Goal: Transaction & Acquisition: Book appointment/travel/reservation

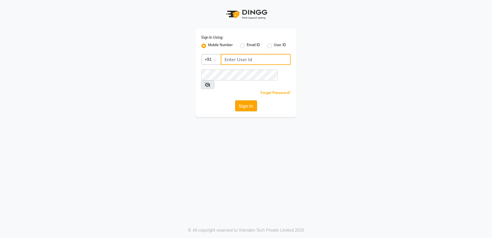
type input "8879773558"
click at [248, 100] on button "Sign In" at bounding box center [246, 105] width 22 height 11
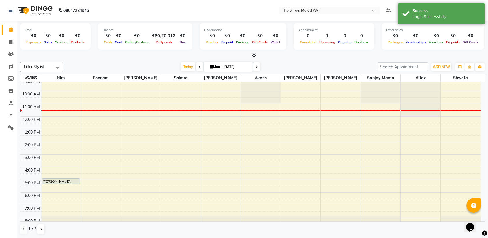
scroll to position [20, 0]
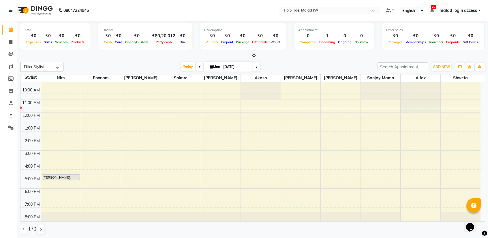
click at [174, 139] on div "8:00 AM 9:00 AM 10:00 AM 11:00 AM 12:00 PM 1:00 PM 2:00 PM 3:00 PM 4:00 PM 5:00…" at bounding box center [250, 144] width 460 height 165
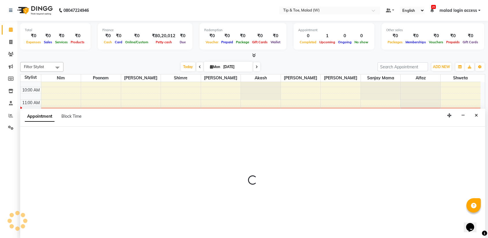
scroll to position [0, 0]
select select "41842"
select select "tentative"
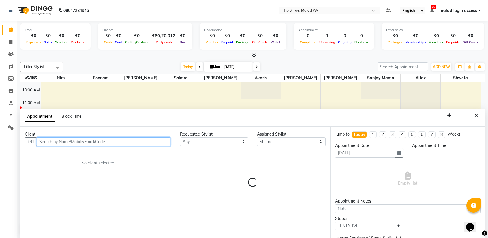
select select "840"
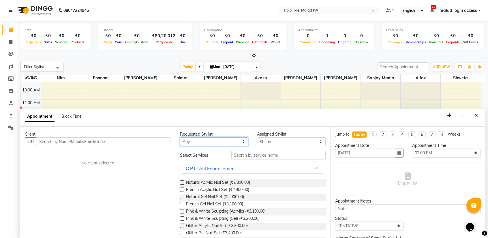
click at [208, 142] on select "Any [PERSON_NAME] Akash Alfaz [PERSON_NAME] [PERSON_NAME] [PERSON_NAME] poonam …" at bounding box center [214, 141] width 68 height 9
select select "41842"
click at [180, 137] on select "Any [PERSON_NAME] Akash Alfaz [PERSON_NAME] [PERSON_NAME] [PERSON_NAME] poonam …" at bounding box center [214, 141] width 68 height 9
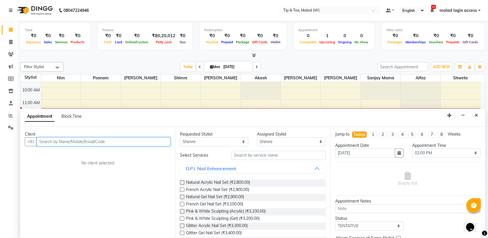
click at [120, 144] on input "text" at bounding box center [104, 141] width 134 height 9
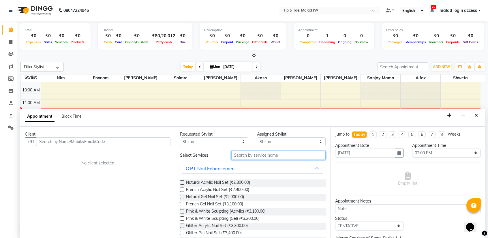
click at [261, 154] on input "text" at bounding box center [278, 155] width 94 height 9
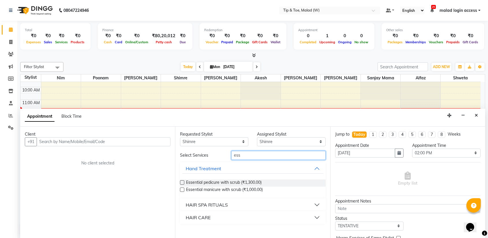
type input "ess"
click at [181, 190] on label at bounding box center [182, 189] width 4 height 4
click at [181, 190] on input "checkbox" at bounding box center [182, 190] width 4 height 4
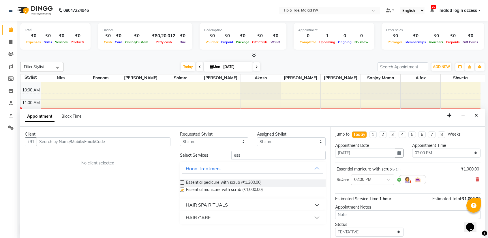
checkbox input "false"
click at [110, 141] on input "text" at bounding box center [104, 141] width 134 height 9
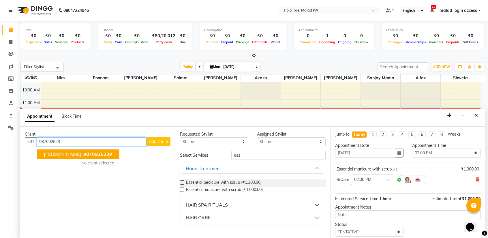
click at [83, 151] on span "987092623" at bounding box center [96, 154] width 26 height 6
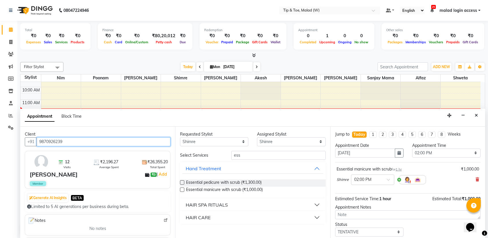
type input "9870926239"
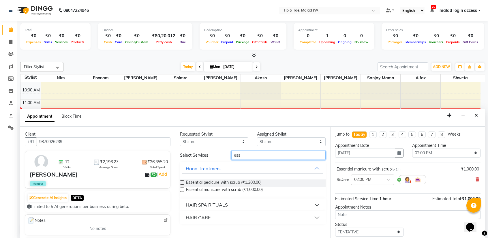
click at [250, 158] on input "ess" at bounding box center [278, 155] width 94 height 9
type input "e"
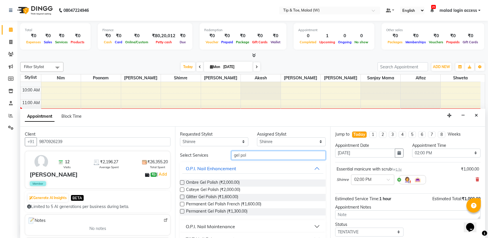
type input "gel pol"
click at [183, 210] on label at bounding box center [182, 211] width 4 height 4
click at [183, 210] on input "checkbox" at bounding box center [182, 212] width 4 height 4
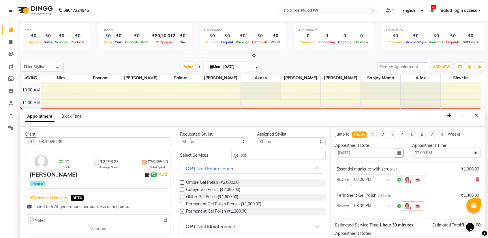
checkbox input "false"
click at [218, 139] on select "Any [PERSON_NAME] Akash Alfaz [PERSON_NAME] [PERSON_NAME] [PERSON_NAME] poonam …" at bounding box center [214, 141] width 68 height 9
select select "null"
click at [180, 137] on select "Any [PERSON_NAME] Akash Alfaz [PERSON_NAME] [PERSON_NAME] [PERSON_NAME] poonam …" at bounding box center [214, 141] width 68 height 9
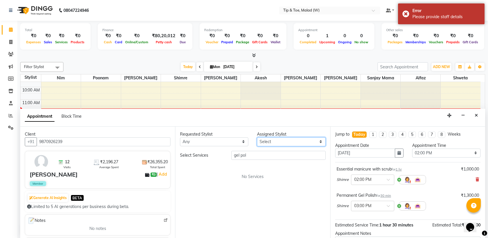
click at [272, 142] on select "Select [PERSON_NAME] Akash Alfaz [PERSON_NAME] [PERSON_NAME] [PERSON_NAME] poon…" at bounding box center [291, 141] width 68 height 9
select select "41813"
click at [257, 137] on select "Select [PERSON_NAME] Akash Alfaz [PERSON_NAME] [PERSON_NAME] [PERSON_NAME] poon…" at bounding box center [291, 141] width 68 height 9
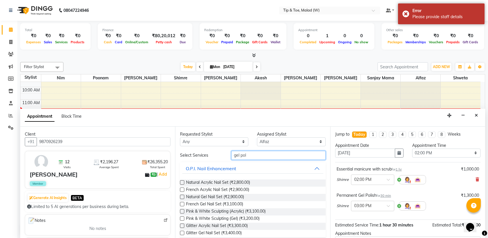
drag, startPoint x: 252, startPoint y: 158, endPoint x: 227, endPoint y: 165, distance: 26.1
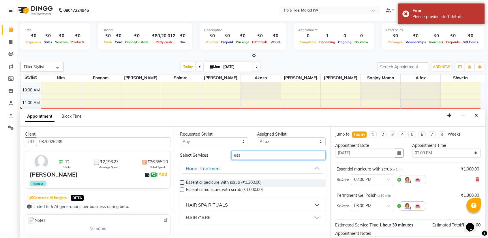
type input "ess"
click at [182, 182] on label at bounding box center [182, 182] width 4 height 4
click at [182, 182] on input "checkbox" at bounding box center [182, 183] width 4 height 4
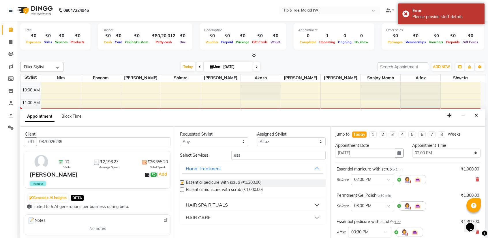
checkbox input "false"
click at [376, 231] on input "text" at bounding box center [363, 232] width 25 height 6
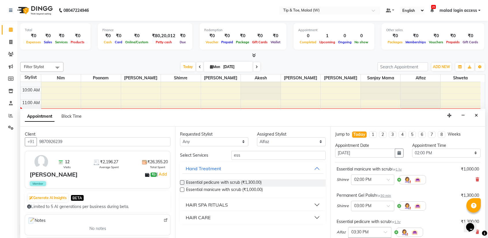
scroll to position [282, 0]
click at [374, 232] on input "text" at bounding box center [363, 232] width 25 height 6
click at [367, 230] on input "text" at bounding box center [363, 232] width 25 height 6
click at [378, 231] on div at bounding box center [369, 232] width 43 height 6
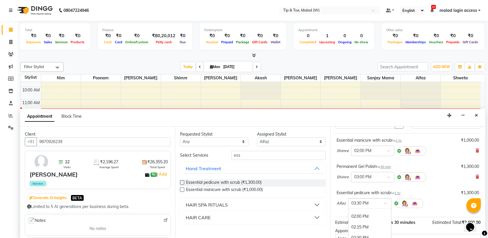
scroll to position [213, 0]
click at [355, 217] on div "02:00 PM" at bounding box center [369, 221] width 43 height 11
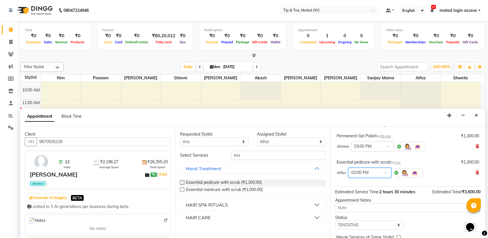
scroll to position [92, 0]
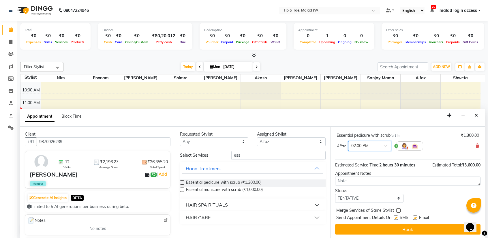
drag, startPoint x: 483, startPoint y: 179, endPoint x: 5, endPoint y: 1, distance: 509.8
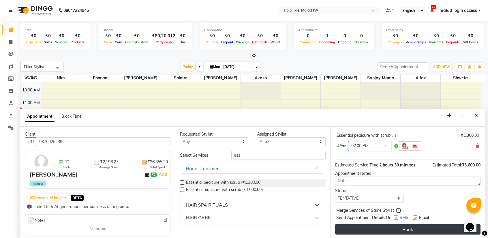
click at [396, 227] on button "Book" at bounding box center [407, 229] width 145 height 10
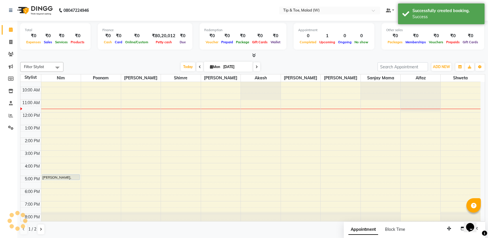
scroll to position [0, 0]
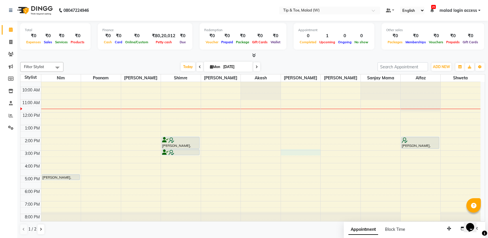
click at [293, 153] on div "8:00 AM 9:00 AM 10:00 AM 11:00 AM 12:00 PM 1:00 PM 2:00 PM 3:00 PM 4:00 PM 5:00…" at bounding box center [250, 144] width 460 height 165
select select "41795"
select select "900"
select select "tentative"
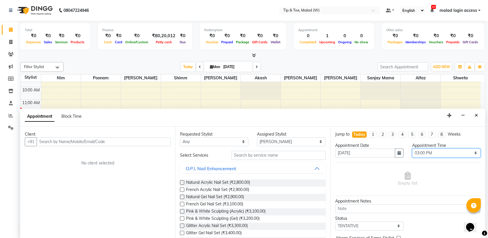
click at [439, 154] on select "Select 09:00 AM 09:15 AM 09:30 AM 09:45 AM 10:00 AM 10:15 AM 10:30 AM 10:45 AM …" at bounding box center [446, 152] width 68 height 9
select select "930"
click at [412, 148] on select "Select 09:00 AM 09:15 AM 09:30 AM 09:45 AM 10:00 AM 10:15 AM 10:30 AM 10:45 AM …" at bounding box center [446, 152] width 68 height 9
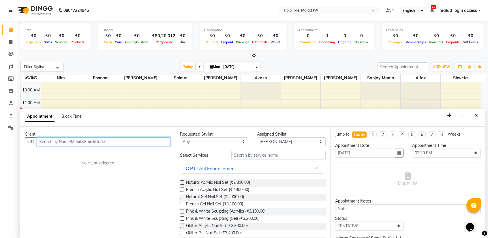
click at [69, 143] on input "text" at bounding box center [104, 141] width 134 height 9
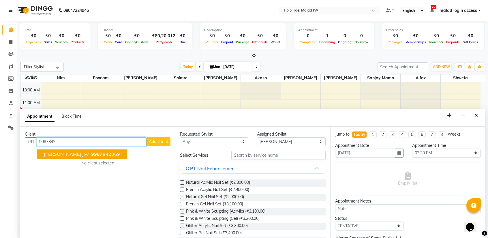
click at [91, 152] on span "9987842" at bounding box center [101, 154] width 20 height 6
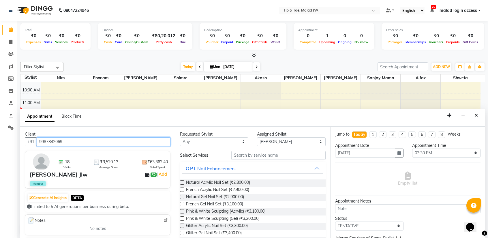
type input "9987842069"
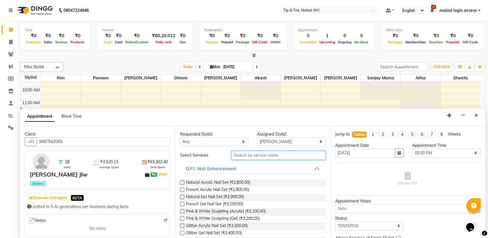
click at [253, 155] on input "text" at bounding box center [278, 155] width 94 height 9
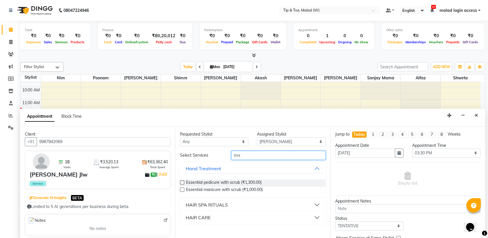
type input "ess"
click at [181, 182] on label at bounding box center [182, 182] width 4 height 4
click at [181, 182] on input "checkbox" at bounding box center [182, 183] width 4 height 4
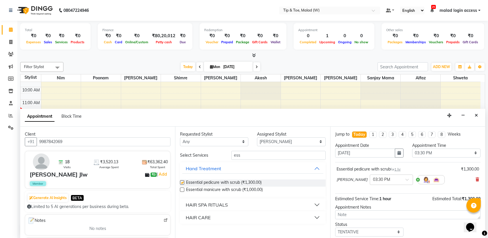
checkbox input "false"
click at [269, 141] on select "Select [PERSON_NAME] Akash Alfaz [PERSON_NAME] [PERSON_NAME] [PERSON_NAME] poon…" at bounding box center [291, 141] width 68 height 9
select select "89357"
click at [257, 137] on select "Select [PERSON_NAME] Akash Alfaz [PERSON_NAME] [PERSON_NAME] [PERSON_NAME] poon…" at bounding box center [291, 141] width 68 height 9
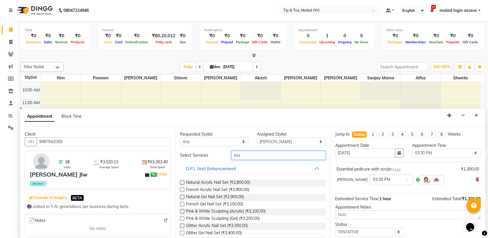
click at [250, 156] on input "ess" at bounding box center [278, 155] width 94 height 9
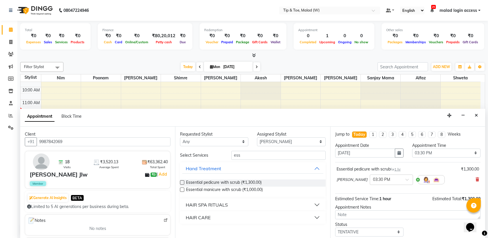
click at [180, 183] on label at bounding box center [182, 182] width 4 height 4
click at [180, 183] on input "checkbox" at bounding box center [182, 183] width 4 height 4
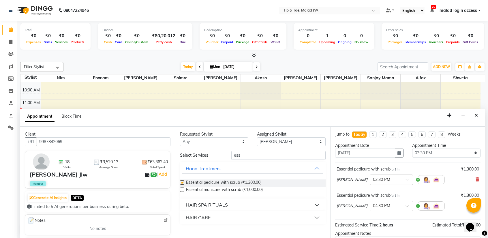
checkbox input "false"
click at [405, 206] on span at bounding box center [408, 207] width 7 height 6
click at [370, 218] on div "03:30 PM" at bounding box center [391, 219] width 43 height 11
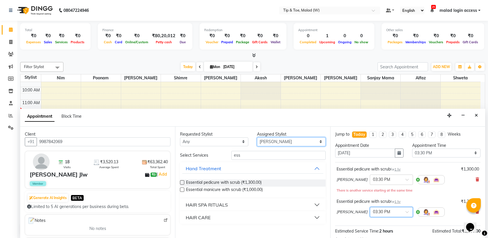
click at [263, 142] on select "Select [PERSON_NAME] Akash Alfaz [PERSON_NAME] [PERSON_NAME] [PERSON_NAME] poon…" at bounding box center [291, 141] width 68 height 9
select select "41842"
click at [257, 137] on select "Select [PERSON_NAME] Akash Alfaz [PERSON_NAME] [PERSON_NAME] [PERSON_NAME] poon…" at bounding box center [291, 141] width 68 height 9
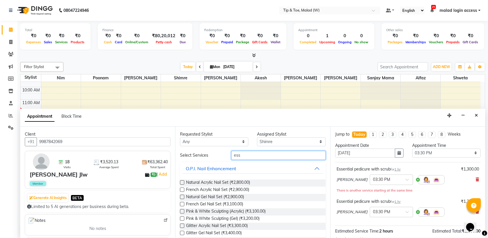
click at [249, 158] on input "ess" at bounding box center [278, 155] width 94 height 9
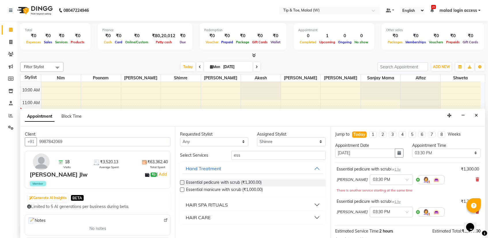
click at [182, 190] on label at bounding box center [182, 189] width 4 height 4
click at [182, 190] on input "checkbox" at bounding box center [182, 190] width 4 height 4
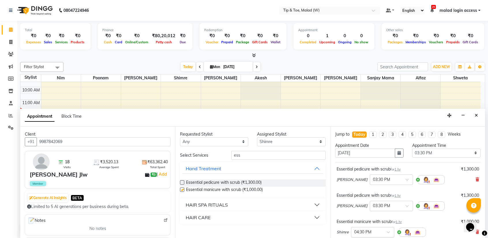
checkbox input "false"
click at [381, 230] on div at bounding box center [372, 232] width 43 height 6
click at [387, 231] on span at bounding box center [390, 234] width 7 height 6
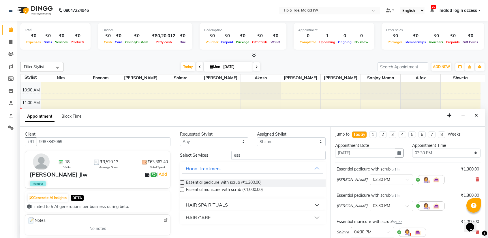
click at [359, 233] on input "text" at bounding box center [366, 232] width 25 height 6
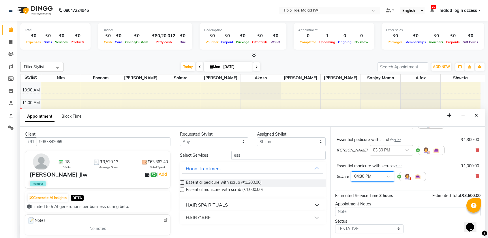
scroll to position [86, 0]
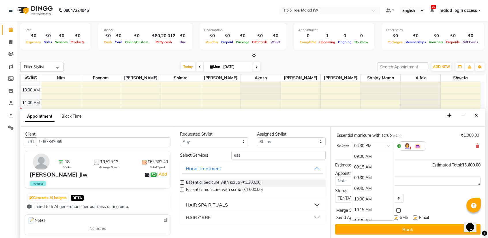
click at [387, 146] on span at bounding box center [390, 147] width 7 height 6
click at [363, 159] on div "03:30 PM" at bounding box center [372, 161] width 43 height 11
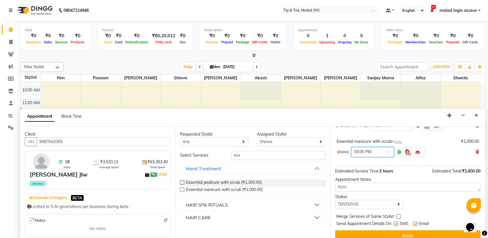
scroll to position [92, 0]
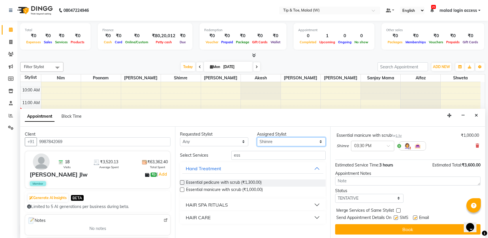
click at [275, 142] on select "Select [PERSON_NAME] Akash Alfaz [PERSON_NAME] [PERSON_NAME] [PERSON_NAME] poon…" at bounding box center [291, 141] width 68 height 9
select select "41794"
click at [257, 137] on select "Select [PERSON_NAME] Akash Alfaz [PERSON_NAME] [PERSON_NAME] [PERSON_NAME] poon…" at bounding box center [291, 141] width 68 height 9
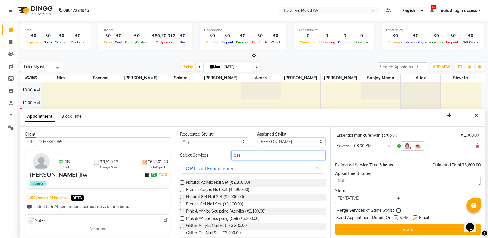
click at [249, 155] on input "ess" at bounding box center [278, 155] width 94 height 9
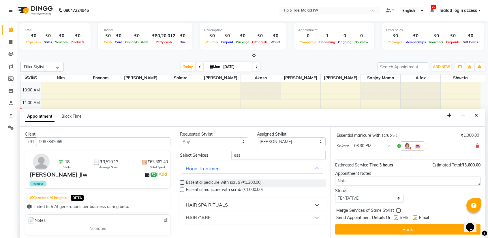
click at [183, 189] on label at bounding box center [182, 189] width 4 height 4
click at [183, 189] on input "checkbox" at bounding box center [182, 190] width 4 height 4
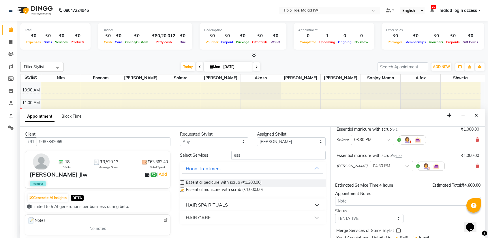
scroll to position [86, 0]
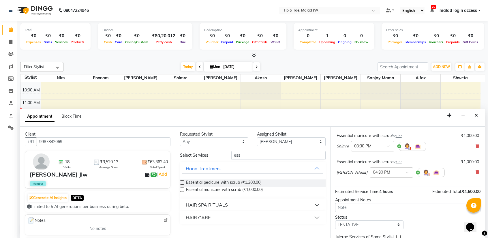
checkbox input "false"
click at [393, 171] on div at bounding box center [391, 172] width 43 height 6
click at [371, 226] on div "03:30 PM" at bounding box center [391, 226] width 43 height 11
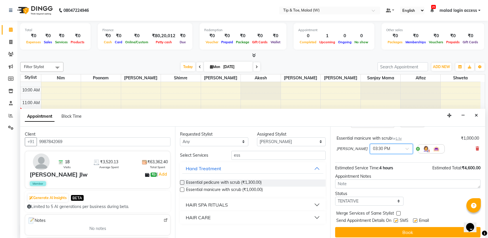
scroll to position [118, 0]
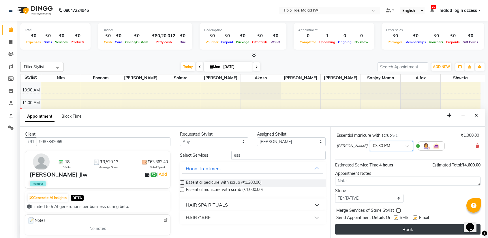
click at [401, 227] on button "Book" at bounding box center [407, 229] width 145 height 10
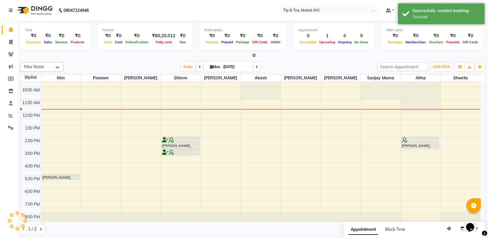
scroll to position [0, 0]
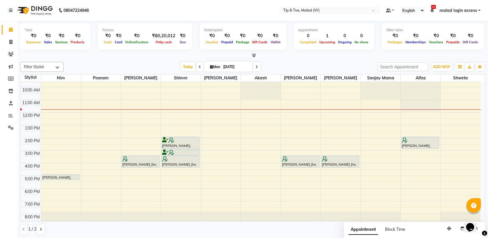
click at [256, 64] on span at bounding box center [256, 66] width 7 height 9
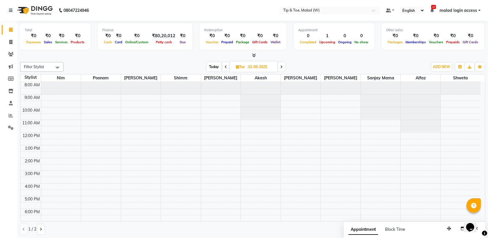
scroll to position [18, 0]
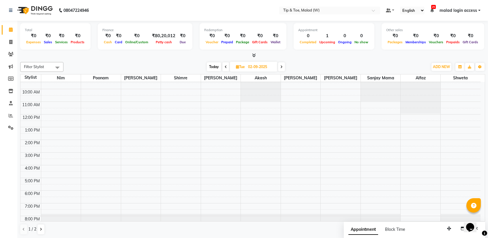
click at [210, 66] on span "Today" at bounding box center [214, 66] width 14 height 9
type input "[DATE]"
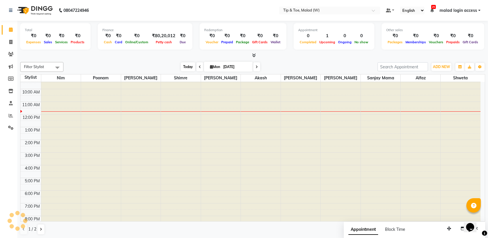
scroll to position [23, 0]
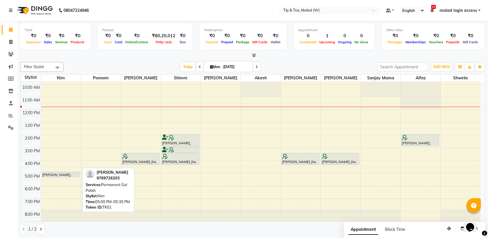
click at [57, 176] on div at bounding box center [60, 177] width 37 height 2
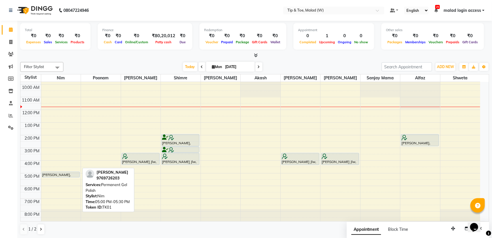
select select "7"
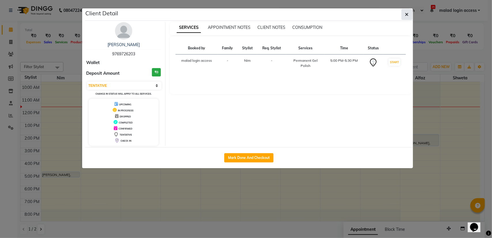
click at [410, 16] on button "button" at bounding box center [406, 14] width 11 height 11
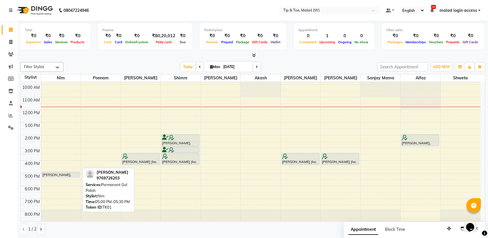
drag, startPoint x: 63, startPoint y: 176, endPoint x: 144, endPoint y: 174, distance: 81.0
click at [144, 174] on div "8:00 AM 9:00 AM 10:00 AM 11:00 AM 12:00 PM 1:00 PM 2:00 PM 3:00 PM 4:00 PM 5:00…" at bounding box center [250, 141] width 460 height 165
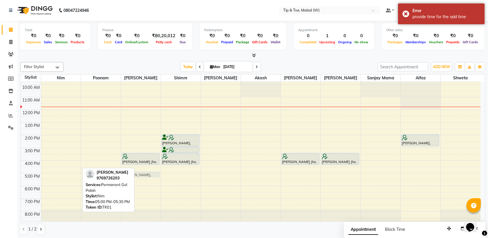
drag, startPoint x: 69, startPoint y: 174, endPoint x: 130, endPoint y: 176, distance: 61.1
click at [130, 176] on div "Filter Stylist Select All Nim poonam [PERSON_NAME] Shimre [PERSON_NAME] Akash […" at bounding box center [252, 148] width 465 height 177
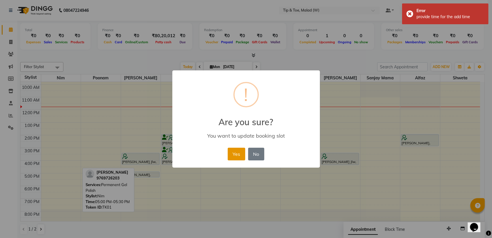
click at [238, 152] on button "Yes" at bounding box center [237, 154] width 18 height 13
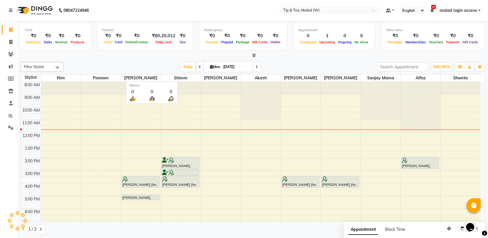
scroll to position [0, 0]
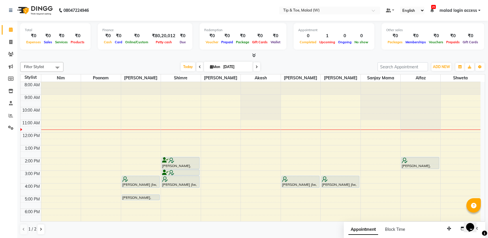
click at [257, 66] on icon at bounding box center [256, 66] width 2 height 3
type input "02-09-2025"
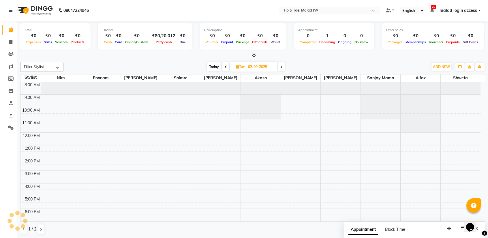
scroll to position [23, 0]
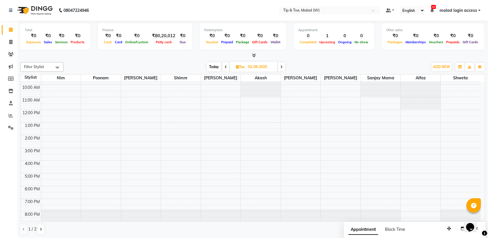
click at [52, 112] on div "8:00 AM 9:00 AM 10:00 AM 11:00 AM 12:00 PM 1:00 PM 2:00 PM 3:00 PM 4:00 PM 5:00…" at bounding box center [250, 141] width 460 height 165
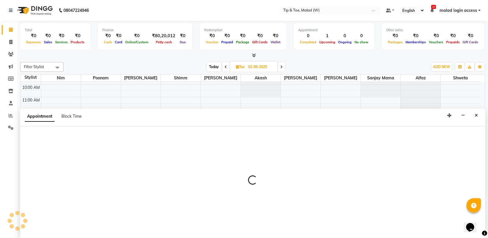
scroll to position [0, 0]
select select "84683"
select select "720"
select select "tentative"
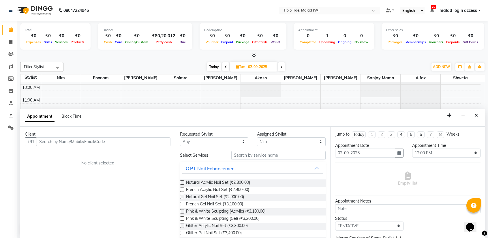
click at [49, 140] on input "text" at bounding box center [104, 141] width 134 height 9
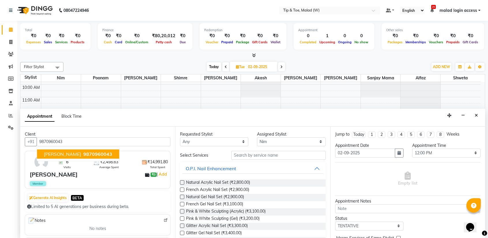
click at [83, 151] on span "9870960043" at bounding box center [97, 154] width 29 height 6
type input "9870960043"
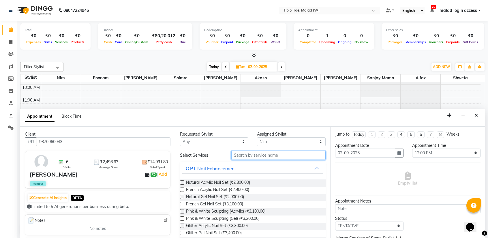
click at [239, 155] on input "text" at bounding box center [278, 155] width 94 height 9
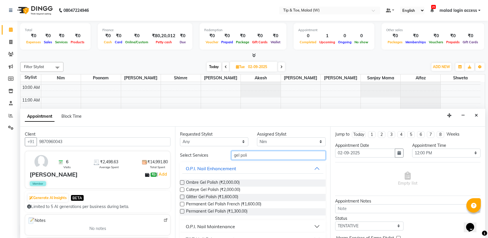
type input "gel poli"
click at [181, 210] on label at bounding box center [182, 211] width 4 height 4
click at [181, 210] on input "checkbox" at bounding box center [182, 212] width 4 height 4
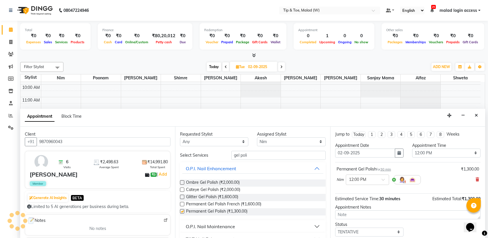
checkbox input "false"
click at [274, 142] on select "Select [PERSON_NAME] Akash Alfaz [PERSON_NAME] [PERSON_NAME] [PERSON_NAME] poon…" at bounding box center [291, 141] width 68 height 9
select select "41858"
click at [257, 137] on select "Select [PERSON_NAME] Akash Alfaz [PERSON_NAME] [PERSON_NAME] [PERSON_NAME] poon…" at bounding box center [291, 141] width 68 height 9
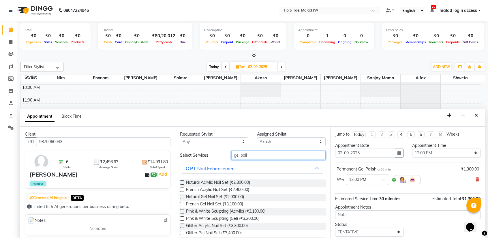
drag, startPoint x: 253, startPoint y: 154, endPoint x: 229, endPoint y: 154, distance: 23.3
click at [229, 154] on div "gel poli" at bounding box center [278, 155] width 103 height 9
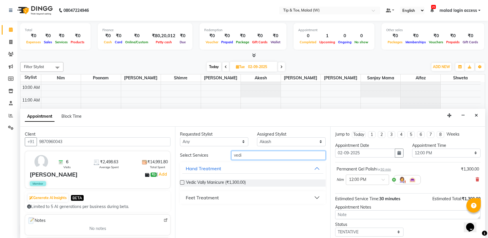
type input "vedi"
click at [182, 184] on label at bounding box center [182, 182] width 4 height 4
click at [182, 184] on input "checkbox" at bounding box center [182, 183] width 4 height 4
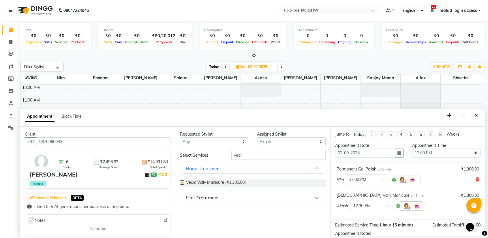
checkbox input "false"
click at [382, 208] on div "× 12:30 PM" at bounding box center [367, 206] width 34 height 6
click at [369, 218] on div "12:00 PM" at bounding box center [371, 219] width 43 height 11
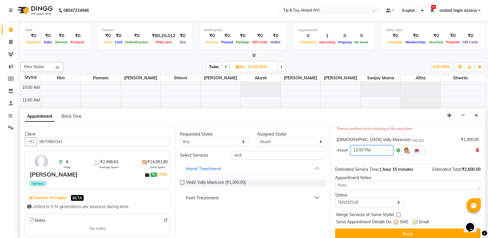
scroll to position [66, 0]
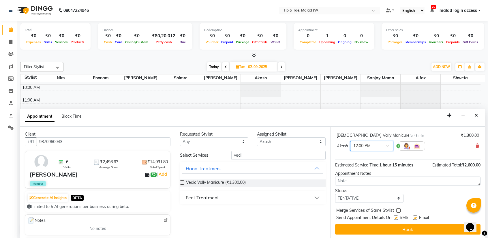
drag, startPoint x: 482, startPoint y: 166, endPoint x: 3, endPoint y: 0, distance: 507.9
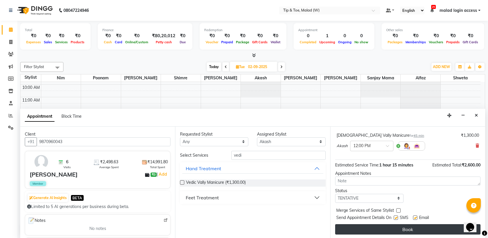
click at [406, 229] on button "Book" at bounding box center [407, 229] width 145 height 10
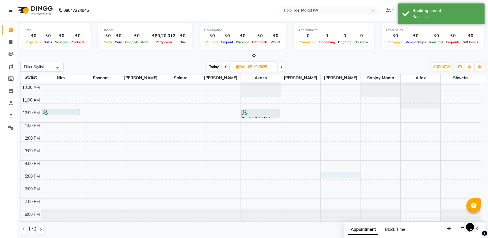
click at [350, 173] on div "8:00 AM 9:00 AM 10:00 AM 11:00 AM 12:00 PM 1:00 PM 2:00 PM 3:00 PM 4:00 PM 5:00…" at bounding box center [250, 141] width 460 height 165
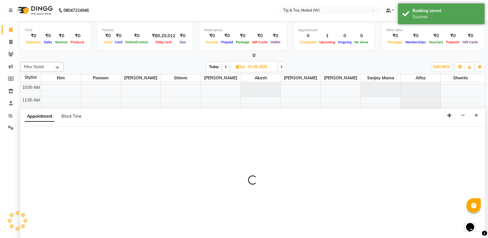
select select "89357"
select select "1020"
select select "tentative"
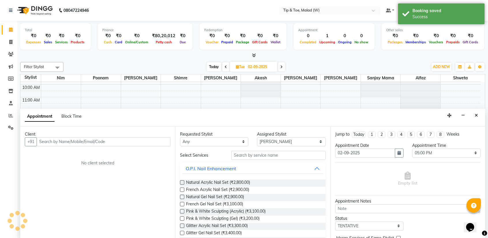
scroll to position [0, 0]
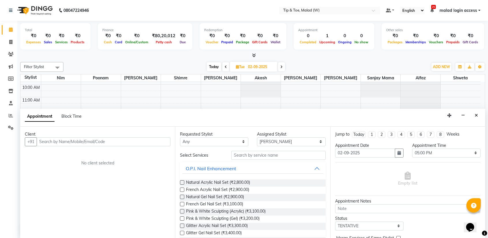
click at [350, 173] on div "Empty list" at bounding box center [407, 179] width 145 height 29
click at [476, 114] on icon "Close" at bounding box center [475, 115] width 3 height 4
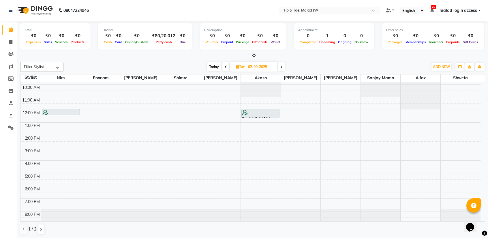
scroll to position [22, 0]
click at [208, 65] on span "Today" at bounding box center [214, 66] width 14 height 9
type input "[DATE]"
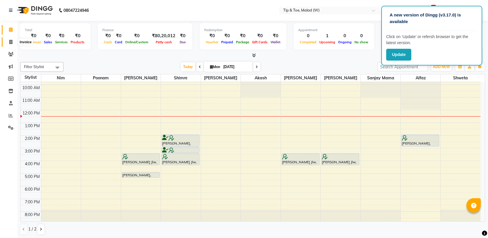
drag, startPoint x: 10, startPoint y: 40, endPoint x: 18, endPoint y: 40, distance: 7.5
click at [10, 40] on icon at bounding box center [10, 42] width 3 height 4
select select "5930"
select select "service"
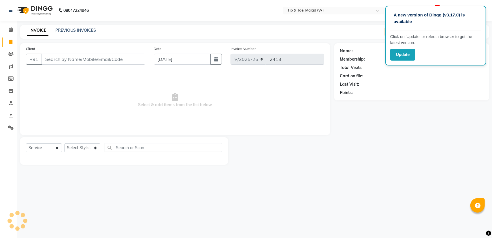
click at [70, 58] on input "Client" at bounding box center [94, 59] width 104 height 11
type input "9727945730"
click at [122, 58] on span "Add Client" at bounding box center [130, 59] width 23 height 6
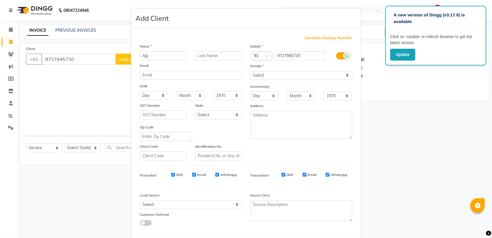
type input "Ajij"
drag, startPoint x: 274, startPoint y: 74, endPoint x: 273, endPoint y: 78, distance: 4.1
click at [274, 74] on select "Select [DEMOGRAPHIC_DATA] [DEMOGRAPHIC_DATA] Other Prefer Not To Say" at bounding box center [301, 75] width 102 height 9
select select "[DEMOGRAPHIC_DATA]"
click at [250, 71] on select "Select [DEMOGRAPHIC_DATA] [DEMOGRAPHIC_DATA] Other Prefer Not To Say" at bounding box center [301, 75] width 102 height 9
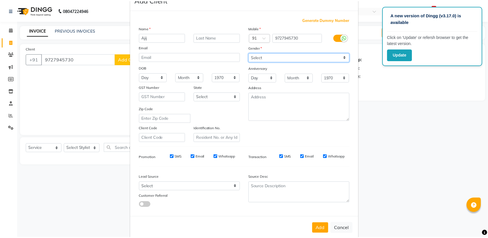
scroll to position [27, 0]
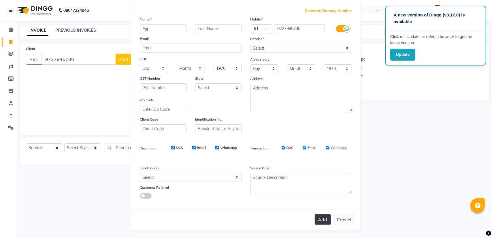
click at [317, 219] on button "Add" at bounding box center [323, 219] width 16 height 10
select select
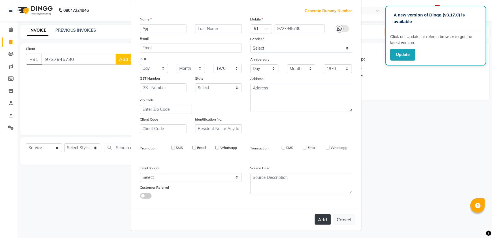
select select
checkbox input "false"
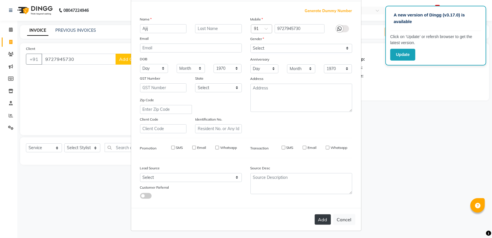
checkbox input "false"
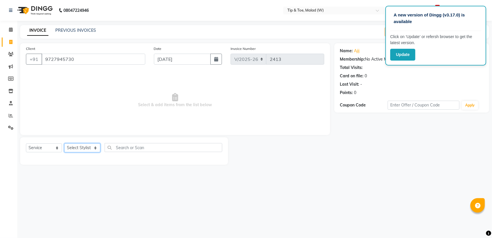
click at [76, 147] on select "Select Stylist Ajay Akash Alfaz [PERSON_NAME] Danish [PERSON_NAME] House Sale K…" at bounding box center [82, 147] width 36 height 9
select select "41795"
click at [64, 143] on select "Select Stylist Ajay Akash Alfaz [PERSON_NAME] Danish [PERSON_NAME] House Sale K…" at bounding box center [82, 147] width 36 height 9
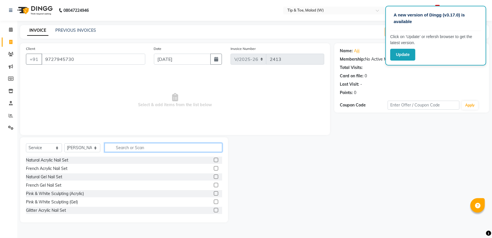
click at [123, 149] on input "text" at bounding box center [164, 147] width 118 height 9
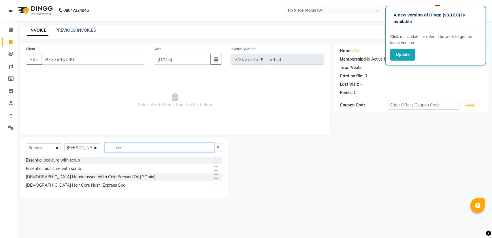
type input "ess"
click at [214, 160] on label at bounding box center [216, 160] width 4 height 4
click at [214, 160] on input "checkbox" at bounding box center [216, 160] width 4 height 4
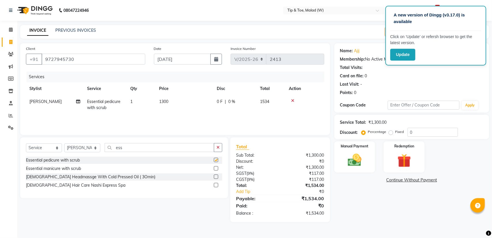
checkbox input "false"
click at [362, 152] on img at bounding box center [354, 160] width 23 height 16
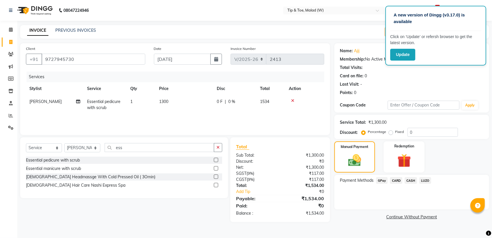
click at [413, 180] on span "CASH" at bounding box center [411, 180] width 12 height 7
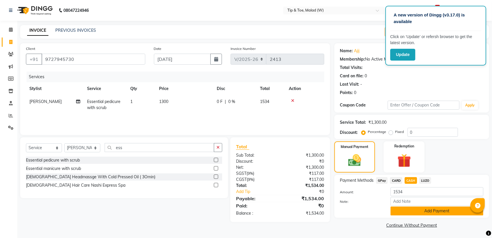
click at [408, 211] on button "Add Payment" at bounding box center [437, 210] width 93 height 9
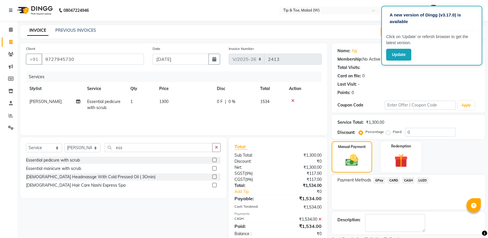
scroll to position [24, 0]
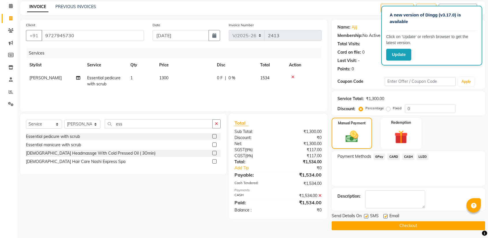
click at [353, 223] on button "Checkout" at bounding box center [407, 225] width 153 height 9
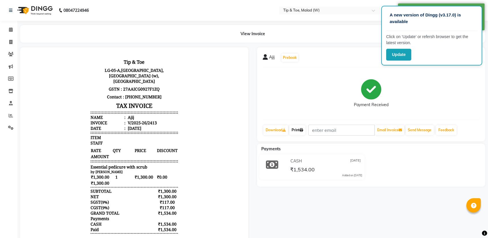
click at [293, 131] on link "Print" at bounding box center [297, 130] width 16 height 10
click at [12, 29] on icon at bounding box center [11, 29] width 4 height 4
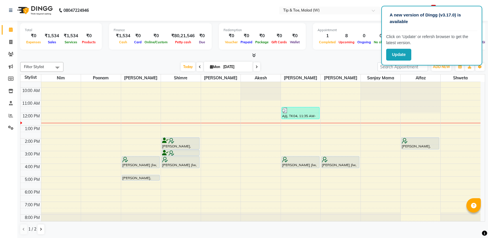
scroll to position [22, 0]
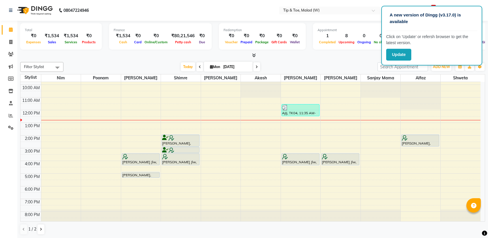
click at [126, 129] on div "8:00 AM 9:00 AM 10:00 AM 11:00 AM 12:00 PM 1:00 PM 2:00 PM 3:00 PM 4:00 PM 5:00…" at bounding box center [250, 141] width 460 height 165
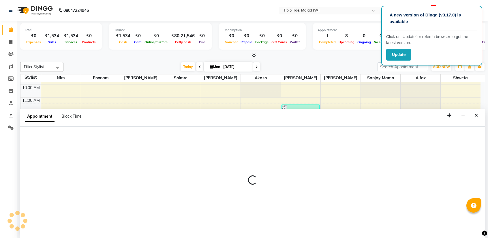
select select "41794"
select select "810"
select select "tentative"
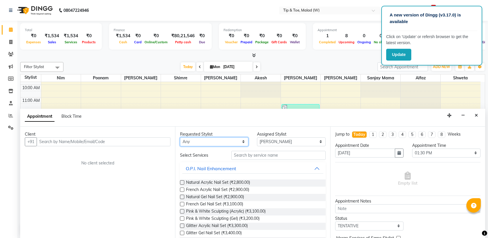
click at [206, 142] on select "Any [PERSON_NAME] Akash Alfaz [PERSON_NAME] [PERSON_NAME] [PERSON_NAME] poonam …" at bounding box center [214, 141] width 68 height 9
select select "41794"
click at [180, 137] on select "Any [PERSON_NAME] Akash Alfaz [PERSON_NAME] [PERSON_NAME] [PERSON_NAME] poonam …" at bounding box center [214, 141] width 68 height 9
click at [247, 153] on input "text" at bounding box center [278, 155] width 94 height 9
click at [183, 182] on label at bounding box center [182, 182] width 4 height 4
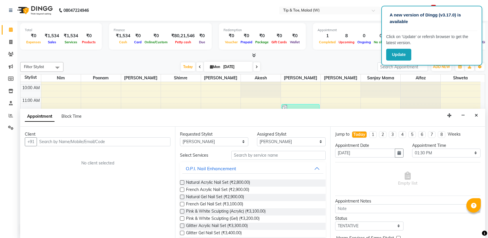
click at [183, 182] on input "checkbox" at bounding box center [182, 183] width 4 height 4
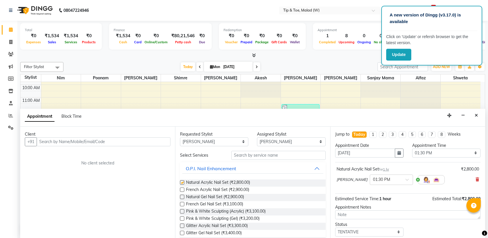
checkbox input "false"
click at [249, 155] on input "text" at bounding box center [278, 155] width 94 height 9
click at [85, 142] on input "text" at bounding box center [104, 141] width 134 height 9
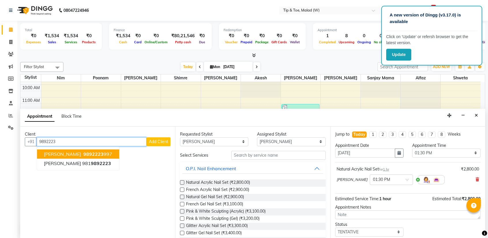
click at [79, 153] on button "[PERSON_NAME] 9892223 997" at bounding box center [78, 153] width 82 height 9
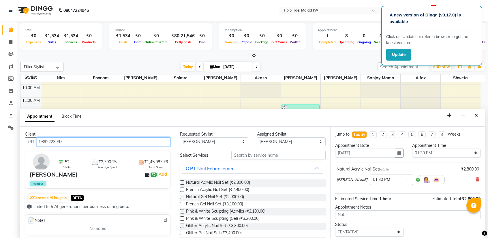
type input "9892223997"
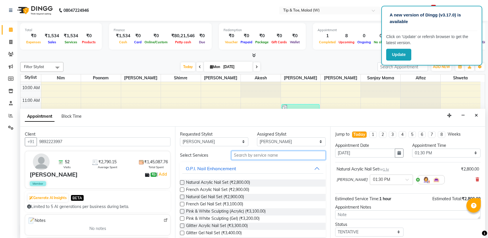
click at [250, 155] on input "text" at bounding box center [278, 155] width 94 height 9
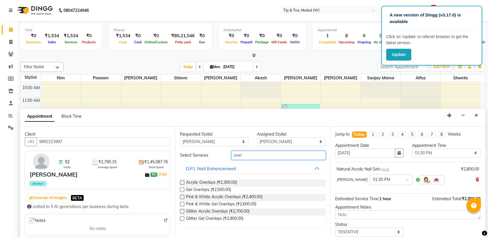
type input "over"
click at [182, 182] on label at bounding box center [182, 182] width 4 height 4
click at [182, 182] on input "checkbox" at bounding box center [182, 183] width 4 height 4
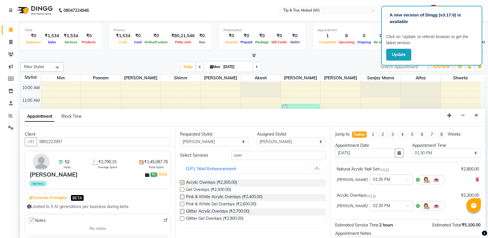
checkbox input "false"
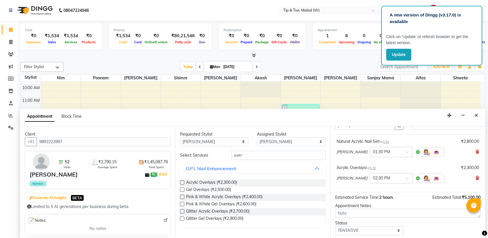
scroll to position [29, 0]
click at [475, 175] on icon at bounding box center [476, 177] width 3 height 4
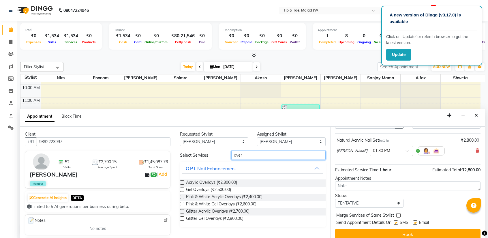
click at [251, 156] on input "over" at bounding box center [278, 155] width 94 height 9
type input "o"
type input "gel poli"
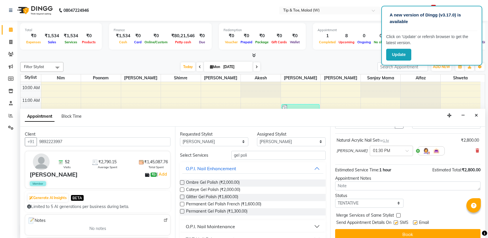
click at [180, 210] on label at bounding box center [182, 211] width 4 height 4
click at [180, 210] on input "checkbox" at bounding box center [182, 212] width 4 height 4
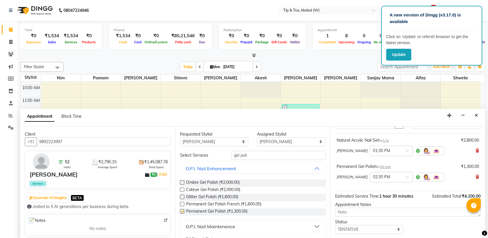
checkbox input "false"
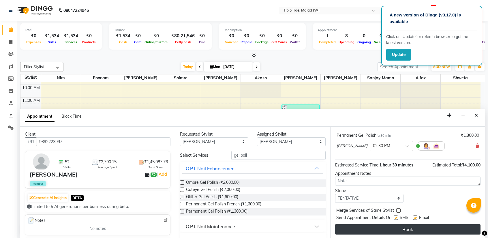
click at [393, 231] on button "Book" at bounding box center [407, 229] width 145 height 10
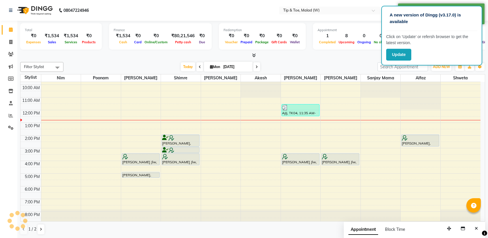
scroll to position [0, 0]
click at [478, 229] on button "Close" at bounding box center [476, 228] width 8 height 9
